Goal: Task Accomplishment & Management: Manage account settings

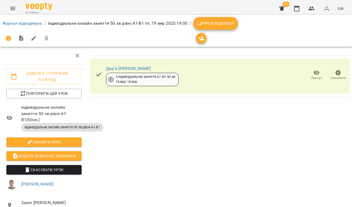
click at [36, 7] on img at bounding box center [39, 7] width 27 height 8
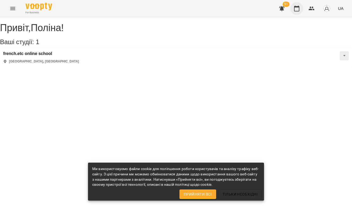
click at [298, 10] on icon "button" at bounding box center [297, 8] width 6 height 6
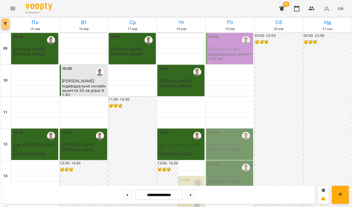
click at [4, 24] on icon "button" at bounding box center [5, 23] width 3 height 3
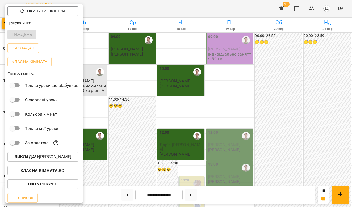
click at [49, 159] on p "Викладач : Андрій" at bounding box center [43, 157] width 57 height 6
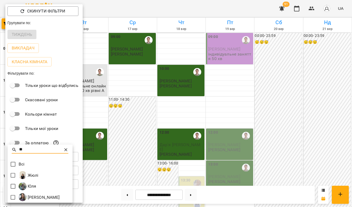
type input "**"
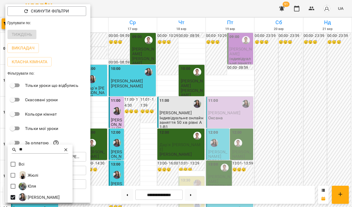
click at [240, 69] on div at bounding box center [176, 103] width 352 height 207
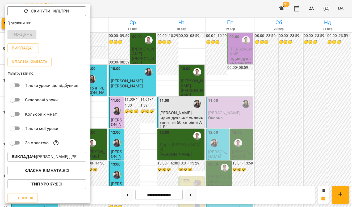
click at [244, 89] on div at bounding box center [176, 103] width 352 height 207
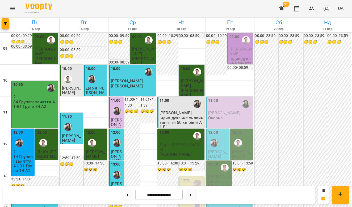
click at [12, 11] on icon "Menu" at bounding box center [13, 8] width 6 height 6
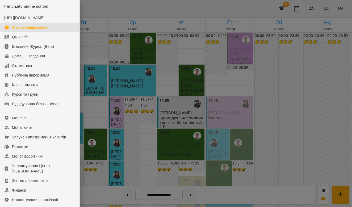
click at [85, 30] on div at bounding box center [176, 103] width 352 height 207
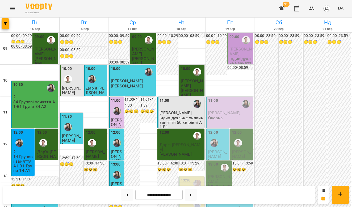
click at [7, 14] on div "For Business 91 UA" at bounding box center [176, 8] width 352 height 17
click at [4, 22] on button "button" at bounding box center [5, 23] width 7 height 11
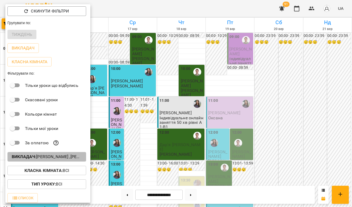
click at [65, 158] on p "Викладач : Андрій ,Юлія" at bounding box center [47, 157] width 70 height 6
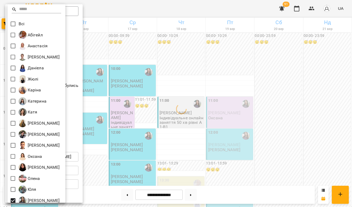
click at [126, 99] on div at bounding box center [176, 103] width 352 height 207
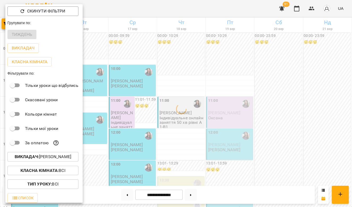
click at [179, 96] on div at bounding box center [176, 103] width 352 height 207
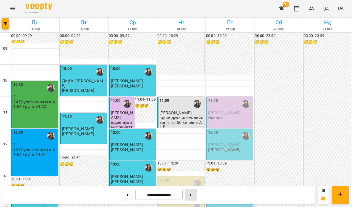
click at [196, 195] on button at bounding box center [191, 195] width 12 height 12
type input "**********"
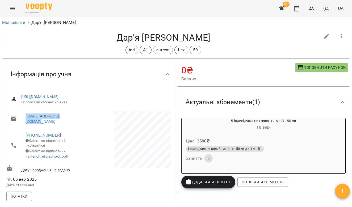
scroll to position [24, 0]
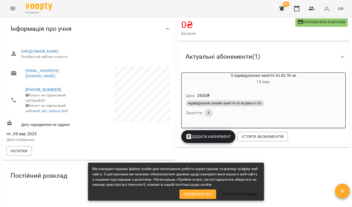
scroll to position [64, 0]
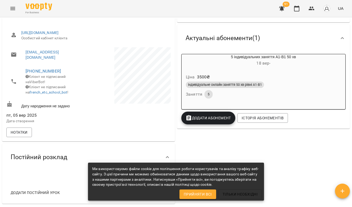
click at [215, 116] on span "Додати Абонемент" at bounding box center [208, 118] width 45 height 6
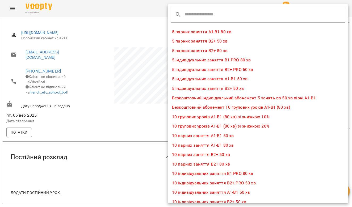
click at [161, 34] on div at bounding box center [176, 103] width 352 height 207
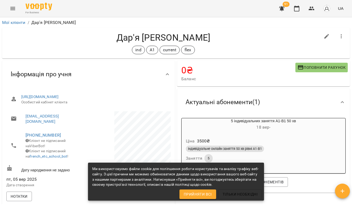
click at [10, 10] on icon "Menu" at bounding box center [13, 8] width 6 height 6
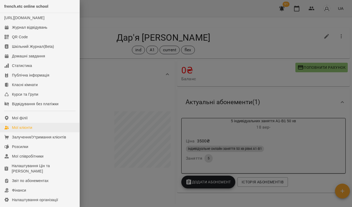
click at [34, 132] on link "Мої клієнти" at bounding box center [39, 128] width 79 height 10
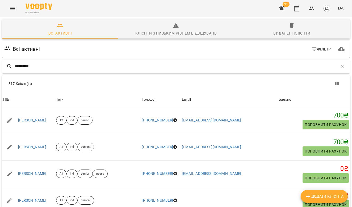
type input "**********"
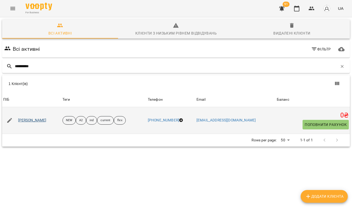
click at [23, 122] on link "Яна Галігузова" at bounding box center [32, 120] width 28 height 5
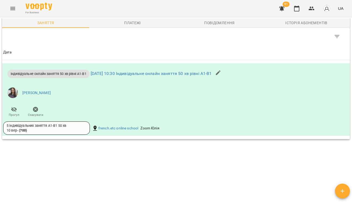
scroll to position [440, 0]
click at [26, 96] on link "Юлія" at bounding box center [36, 92] width 28 height 5
